Goal: Task Accomplishment & Management: Manage account settings

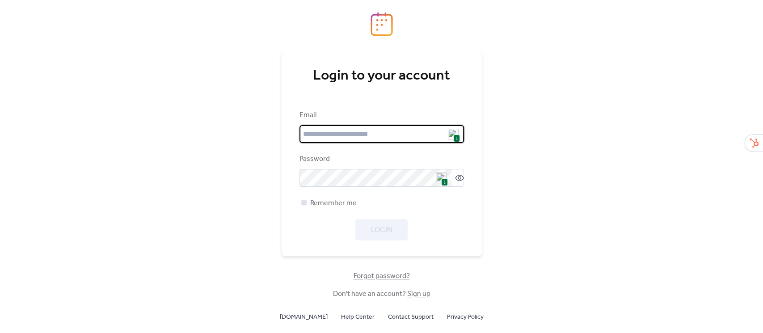
type input "**********"
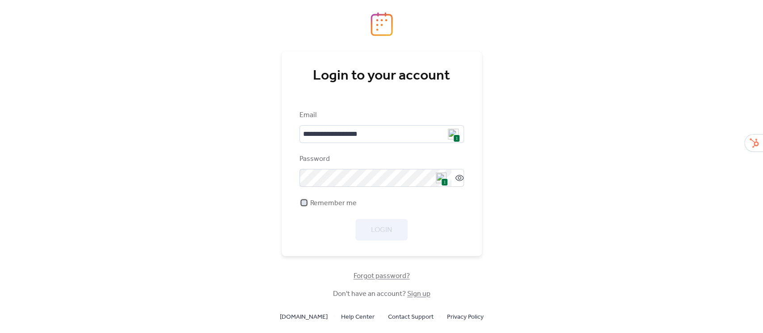
click at [315, 202] on span "Remember me" at bounding box center [333, 203] width 46 height 11
click at [375, 228] on span "Login" at bounding box center [381, 230] width 21 height 11
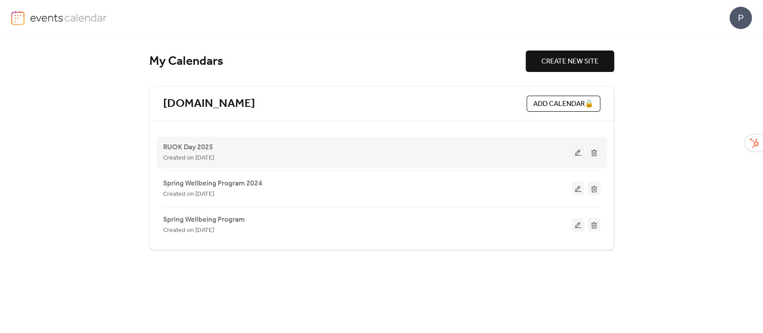
click at [580, 150] on button at bounding box center [578, 152] width 13 height 13
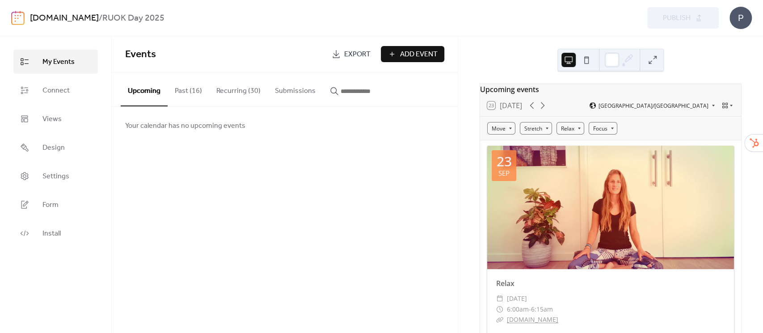
scroll to position [59, 0]
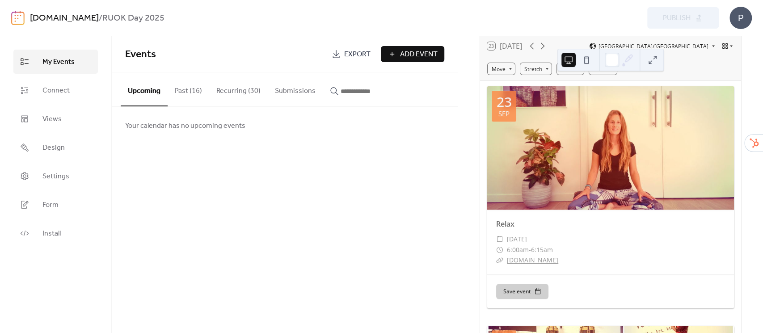
click at [240, 90] on button "Recurring (30)" at bounding box center [238, 88] width 59 height 33
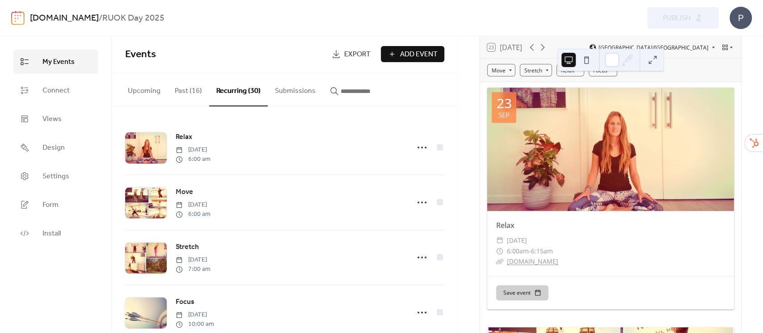
click at [148, 92] on button "Upcoming" at bounding box center [144, 88] width 47 height 33
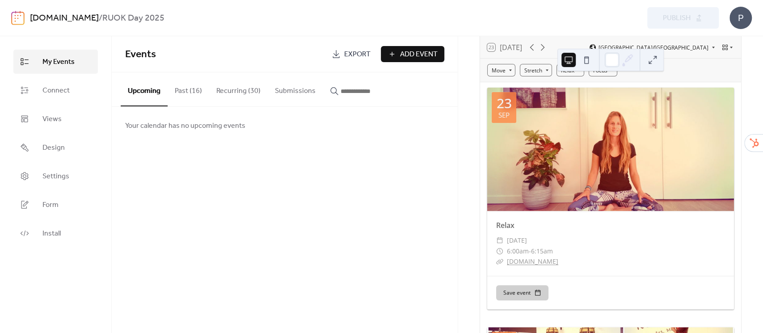
click at [237, 91] on button "Recurring (30)" at bounding box center [238, 88] width 59 height 33
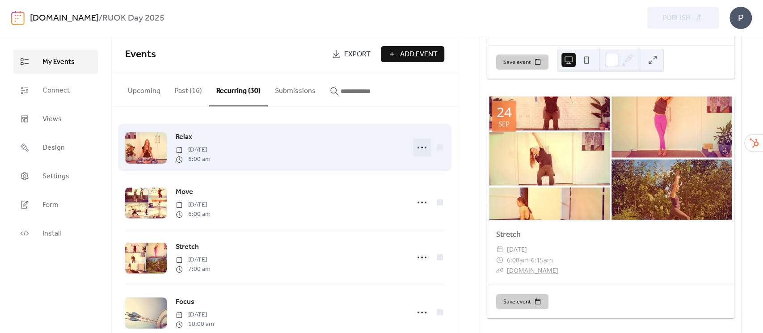
click at [420, 147] on icon at bounding box center [422, 147] width 14 height 14
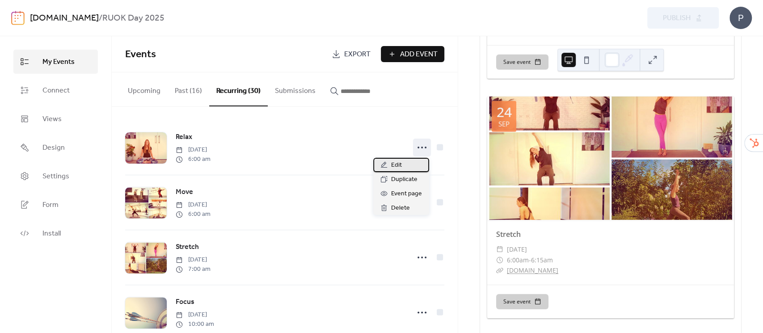
click at [396, 160] on span "Edit" at bounding box center [396, 165] width 11 height 11
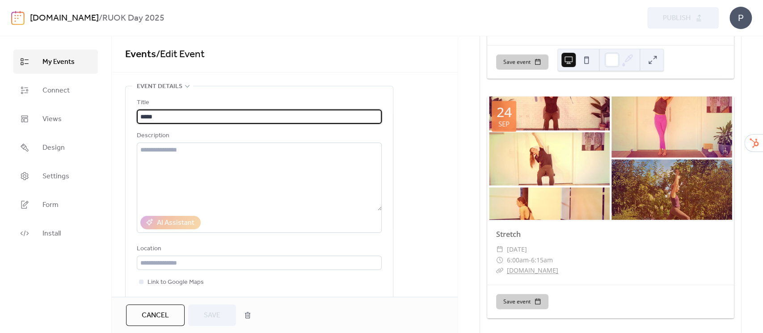
type input "**********"
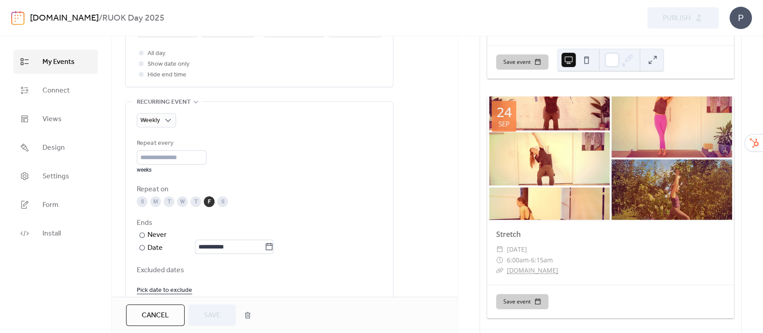
scroll to position [532, 0]
